Goal: Task Accomplishment & Management: Manage account settings

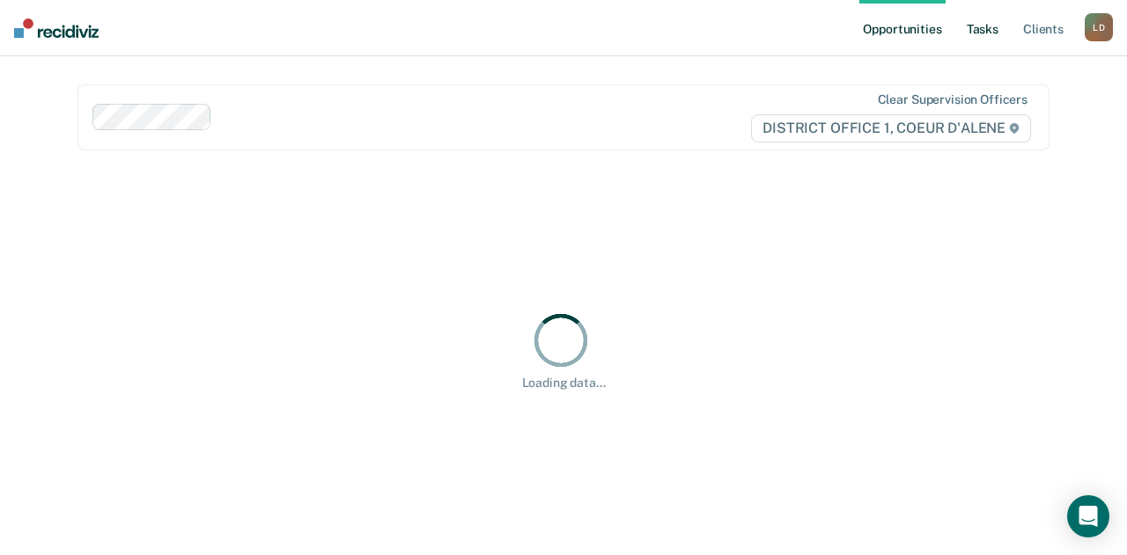
click at [987, 27] on link "Tasks" at bounding box center [982, 28] width 39 height 56
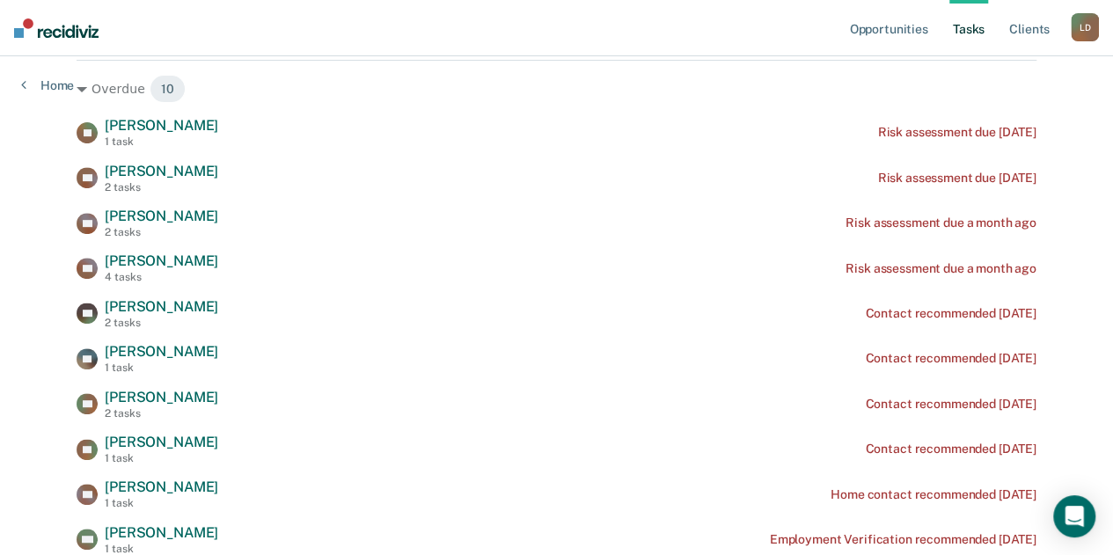
scroll to position [264, 0]
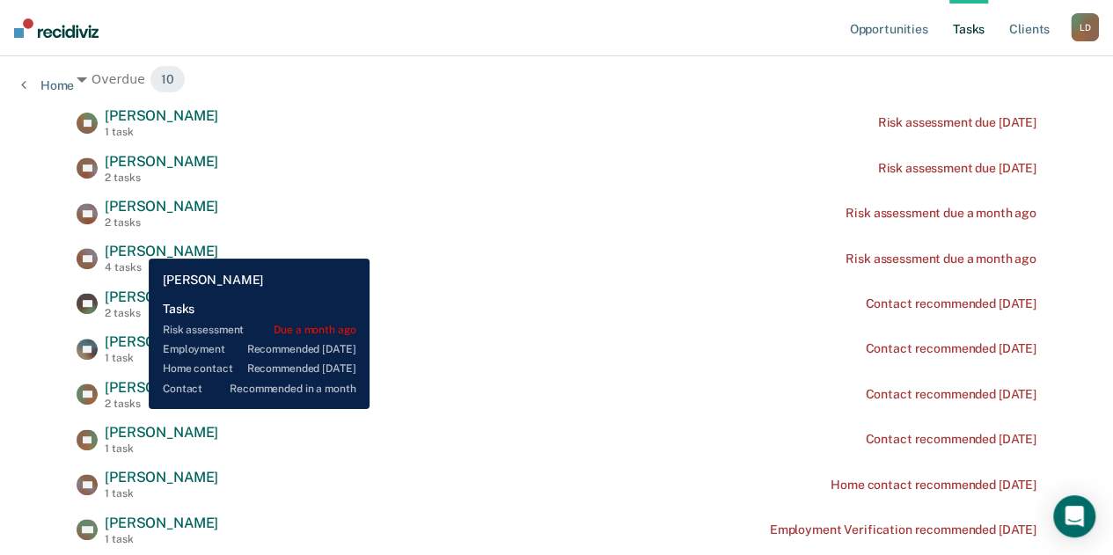
click at [136, 246] on span "[PERSON_NAME]" at bounding box center [162, 251] width 114 height 17
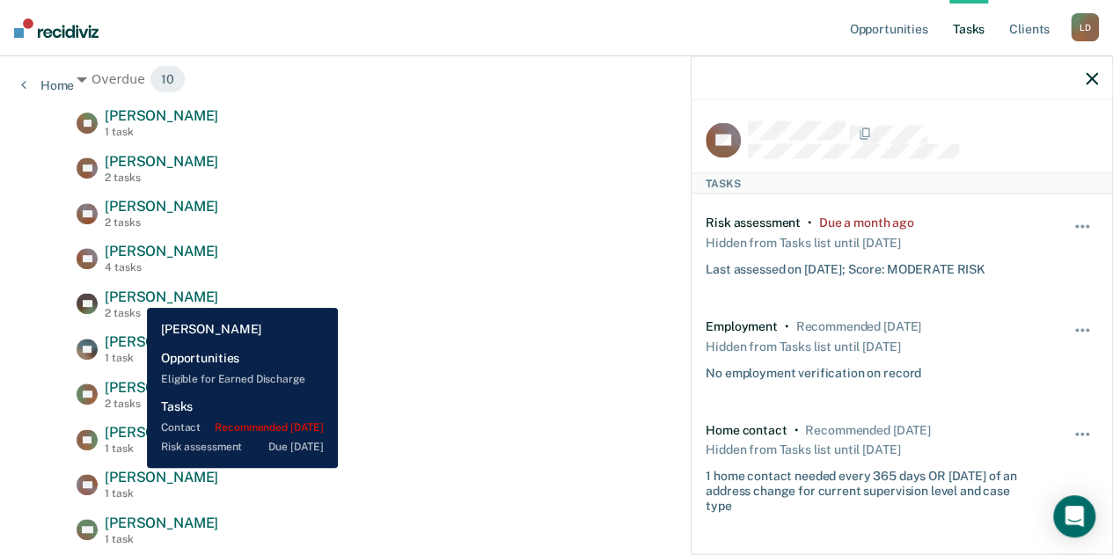
click at [134, 295] on span "[PERSON_NAME]" at bounding box center [162, 297] width 114 height 17
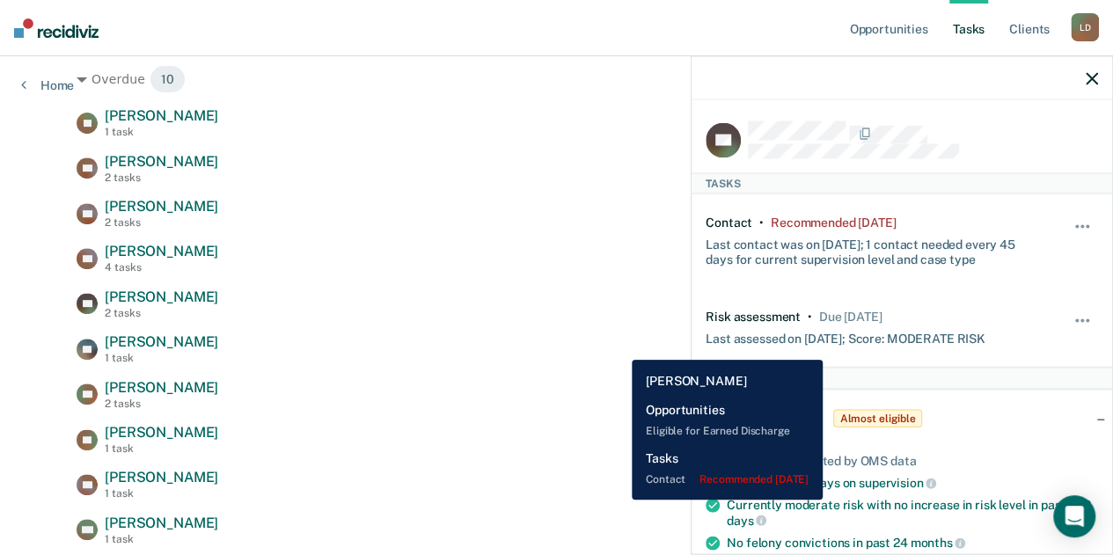
click at [619, 347] on div "[PERSON_NAME] [PERSON_NAME] 1 task Contact recommended [DATE]" at bounding box center [557, 349] width 960 height 31
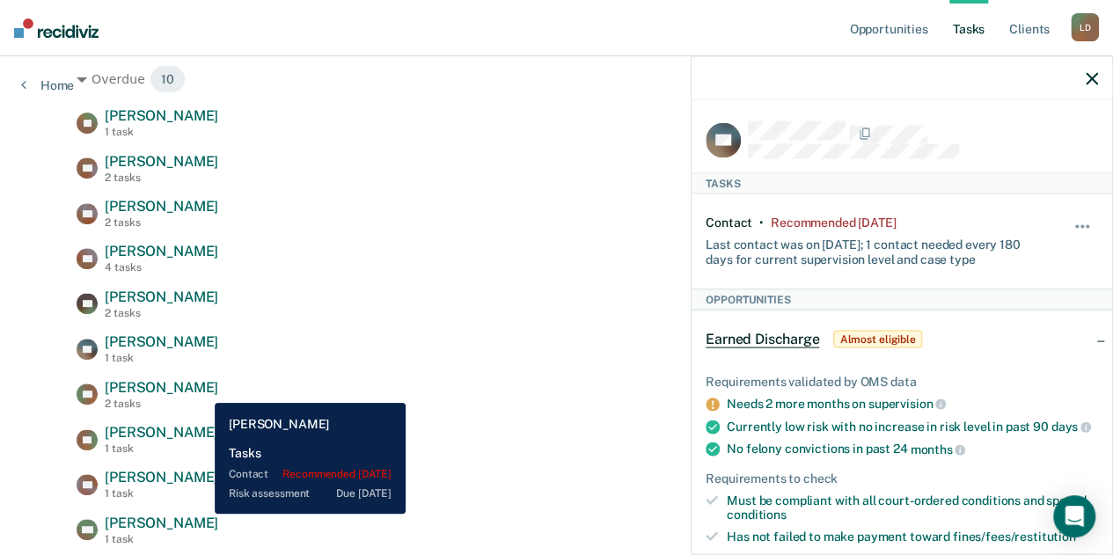
click at [202, 390] on span "[PERSON_NAME]" at bounding box center [162, 387] width 114 height 17
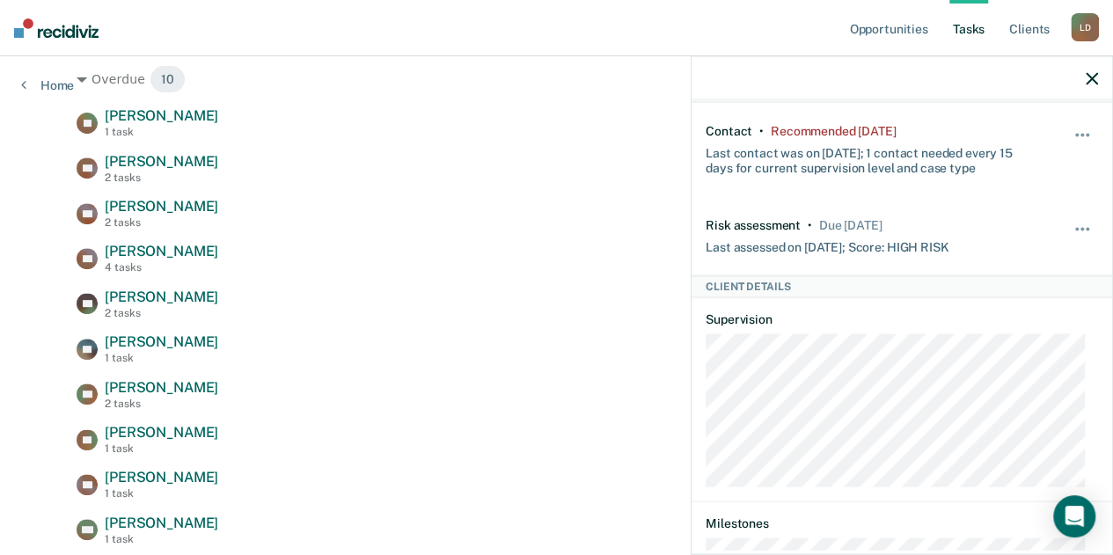
scroll to position [176, 0]
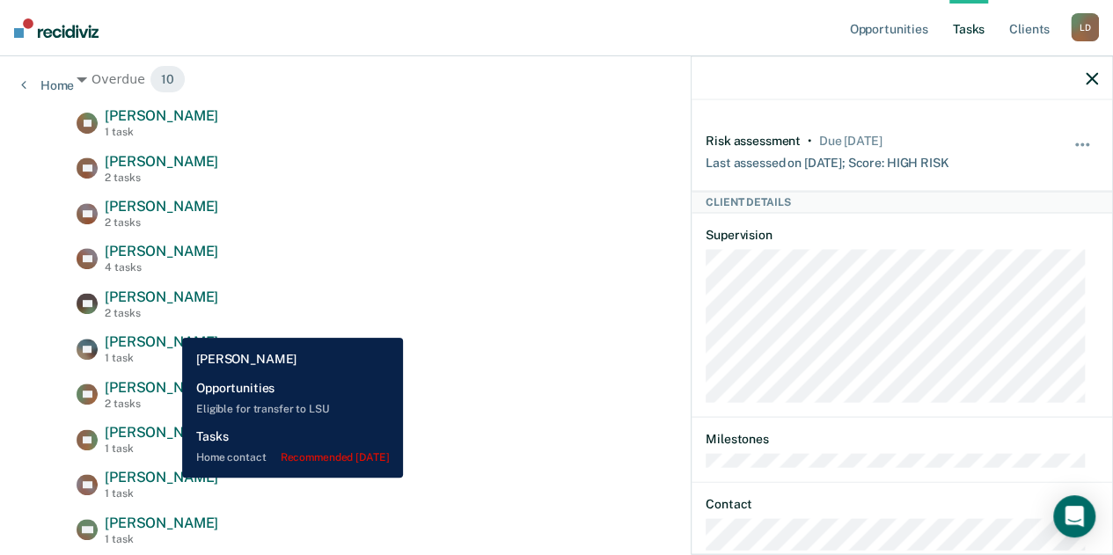
click at [169, 478] on span "[PERSON_NAME]" at bounding box center [162, 477] width 114 height 17
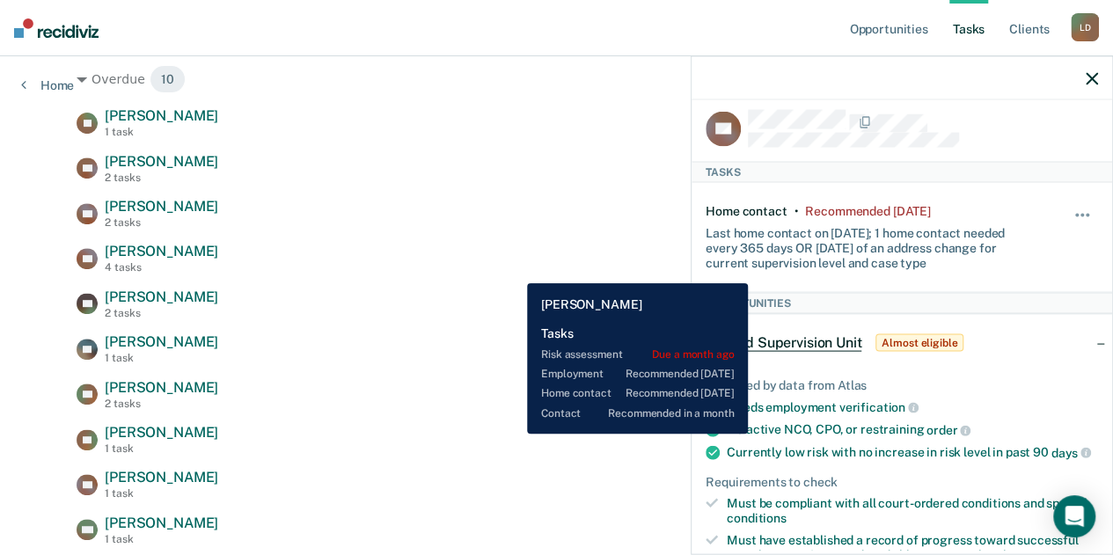
scroll to position [528, 0]
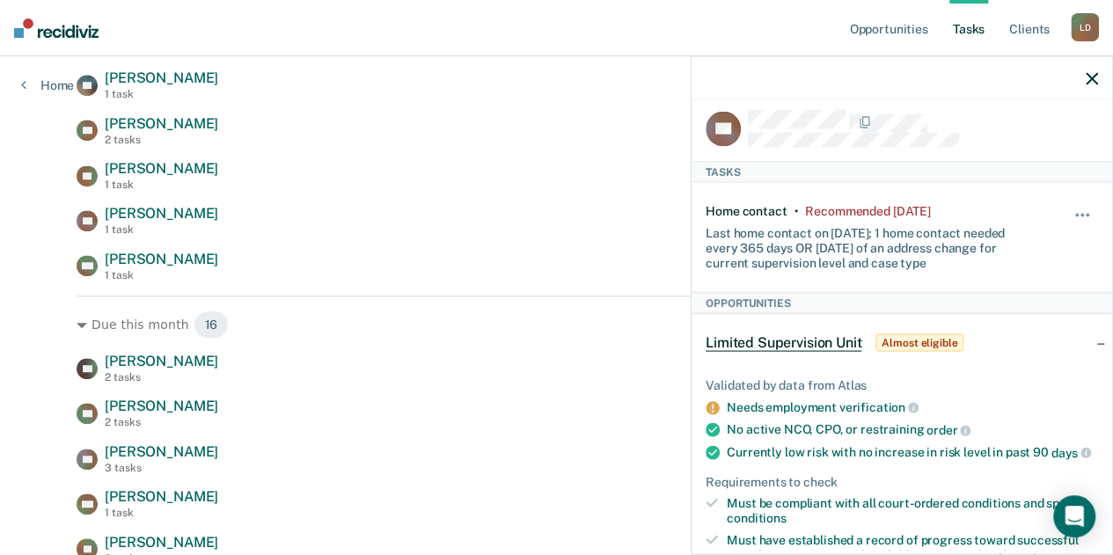
click at [1092, 81] on icon "button" at bounding box center [1092, 78] width 12 height 12
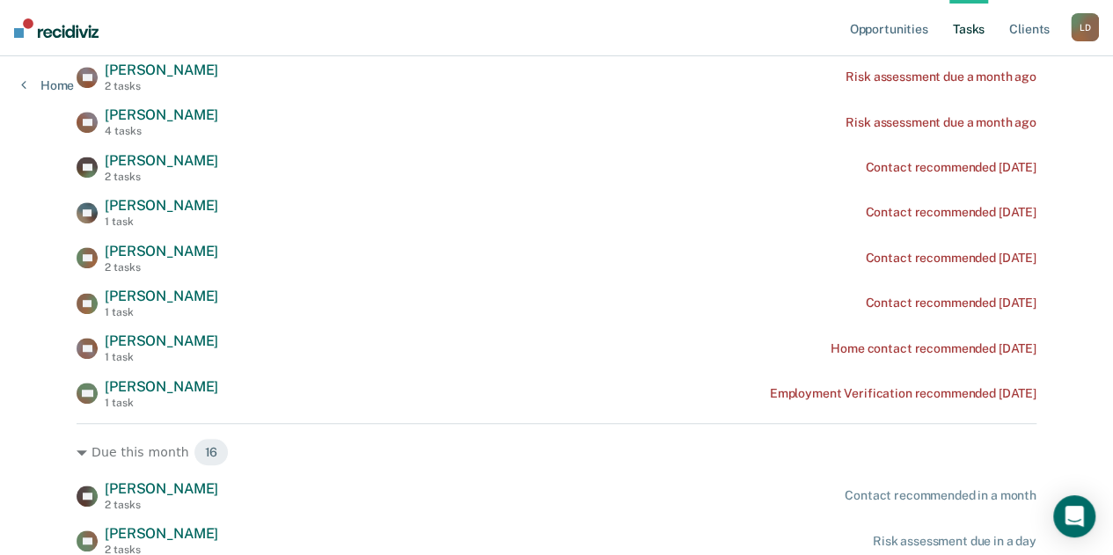
scroll to position [0, 0]
